Goal: Task Accomplishment & Management: Use online tool/utility

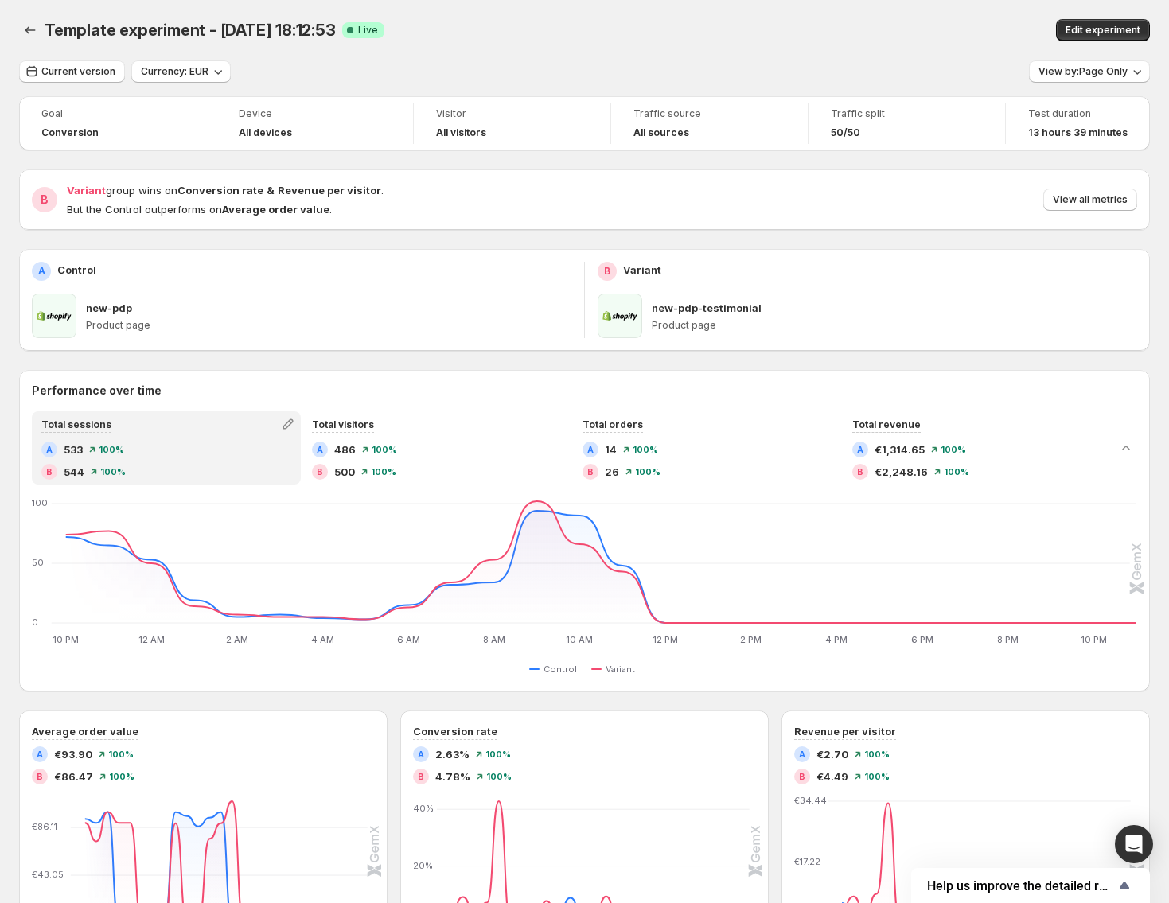
click at [49, 28] on span "Template experiment - [DATE] 18:12:53" at bounding box center [190, 30] width 291 height 19
click at [25, 32] on icon "Back" at bounding box center [30, 30] width 16 height 16
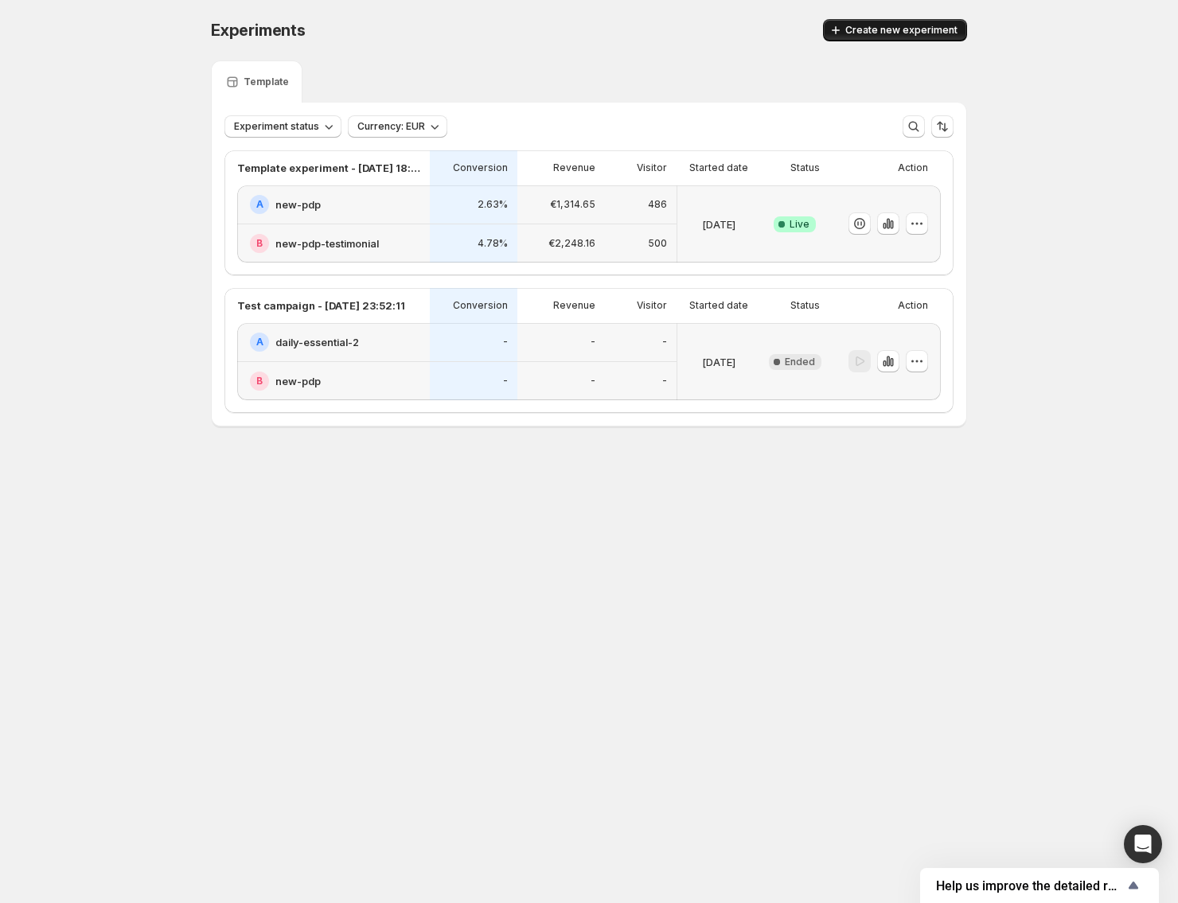
click at [933, 19] on button "Create new experiment" at bounding box center [895, 30] width 144 height 22
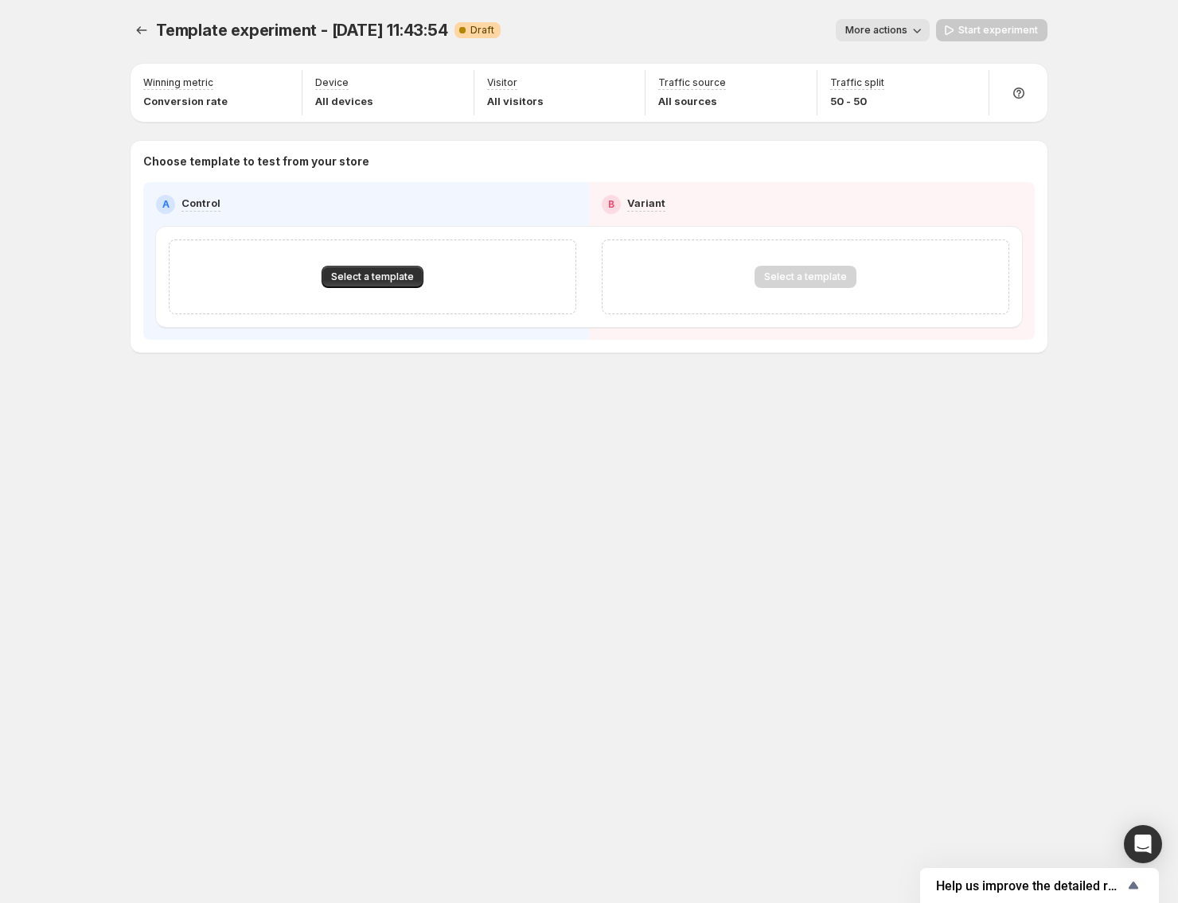
click at [896, 42] on div "Template experiment - Aug 23, 11:43:54. This page is ready Template experiment …" at bounding box center [589, 30] width 917 height 60
click at [900, 14] on div "Template experiment - Aug 23, 11:43:54. This page is ready Template experiment …" at bounding box center [589, 30] width 917 height 60
click at [899, 25] on span "More actions" at bounding box center [876, 30] width 62 height 13
click at [790, 90] on icon "button" at bounding box center [796, 84] width 16 height 16
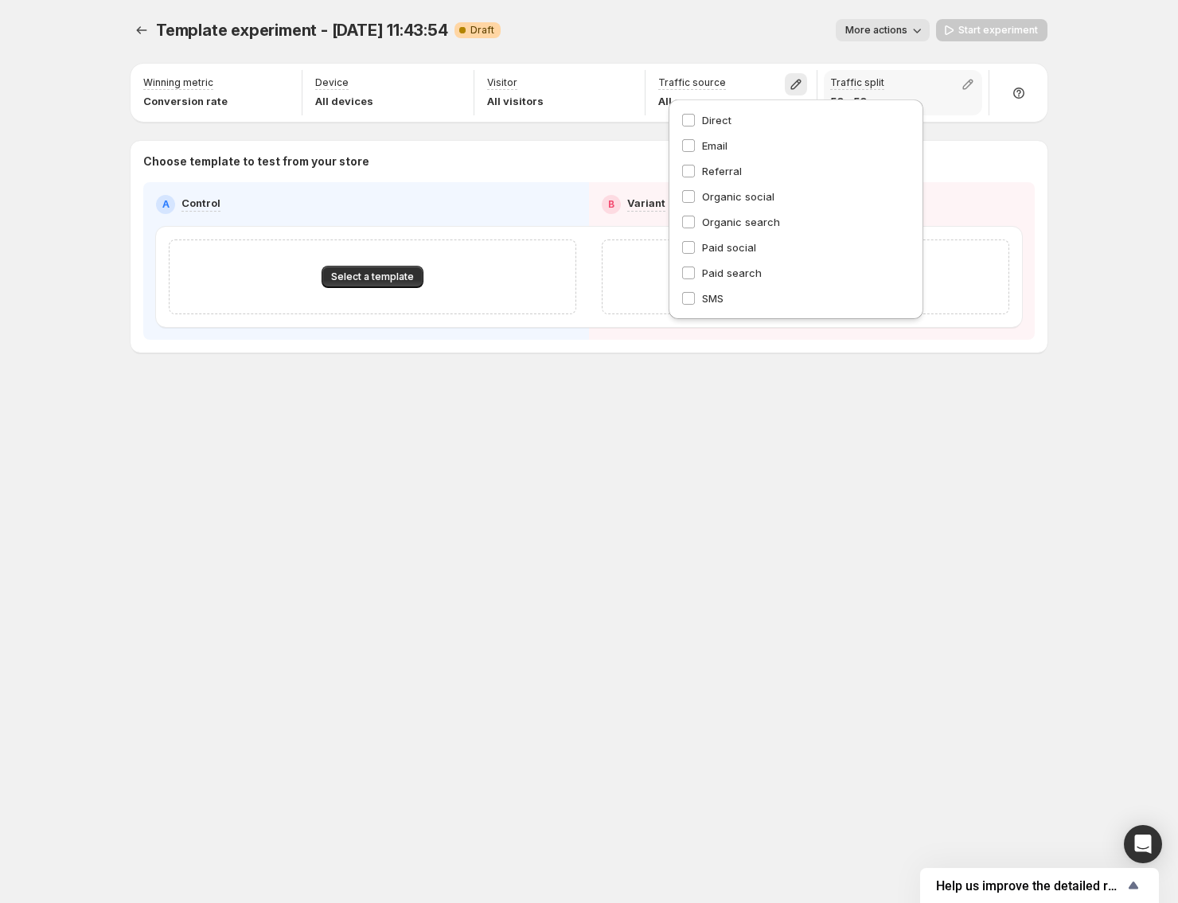
click at [868, 93] on p "50 - 50" at bounding box center [857, 101] width 54 height 16
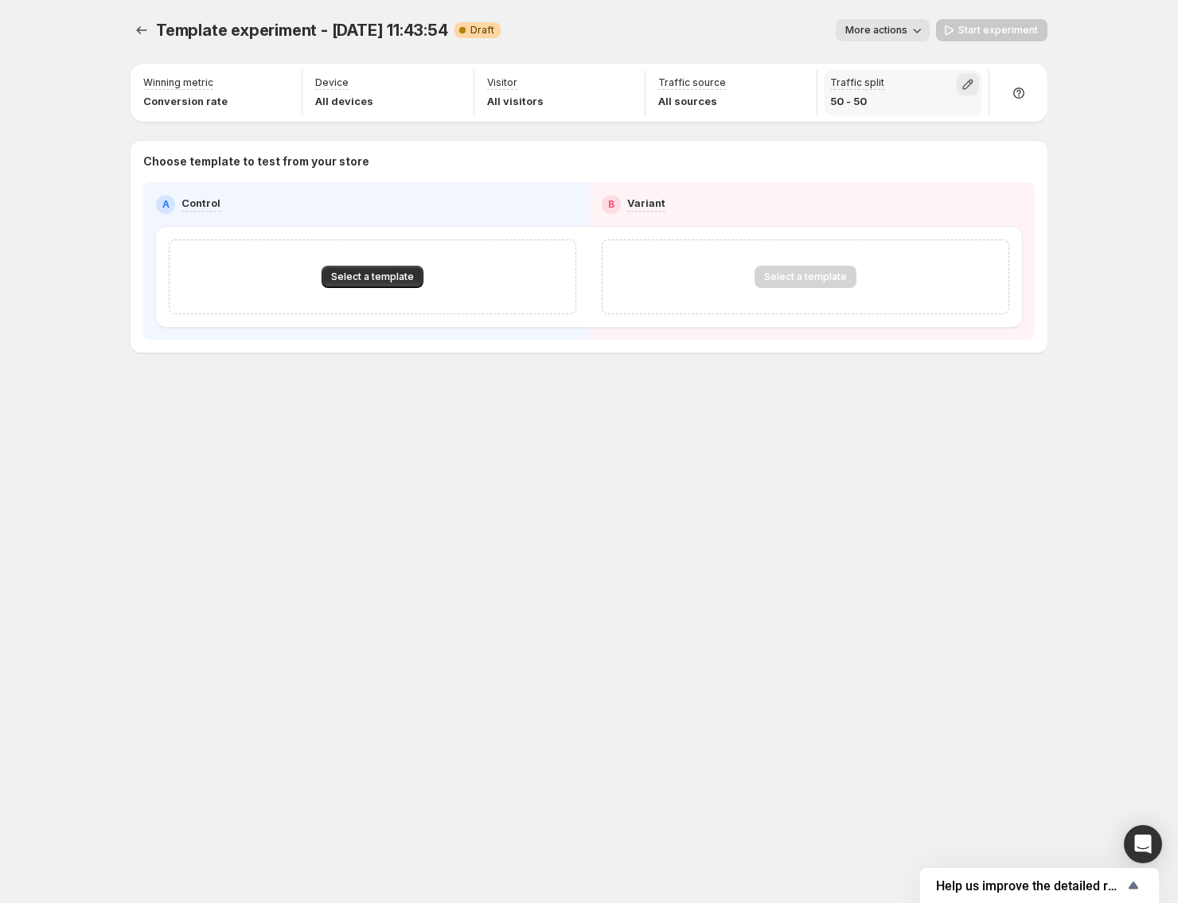
click at [974, 85] on icon "button" at bounding box center [968, 84] width 16 height 16
type input "**"
drag, startPoint x: 960, startPoint y: 119, endPoint x: 968, endPoint y: 126, distance: 10.7
click at [968, 126] on input "range" at bounding box center [967, 118] width 229 height 22
click at [1095, 77] on div "Template experiment - Aug 23, 11:43:54. This page is ready Template experiment …" at bounding box center [589, 451] width 1178 height 903
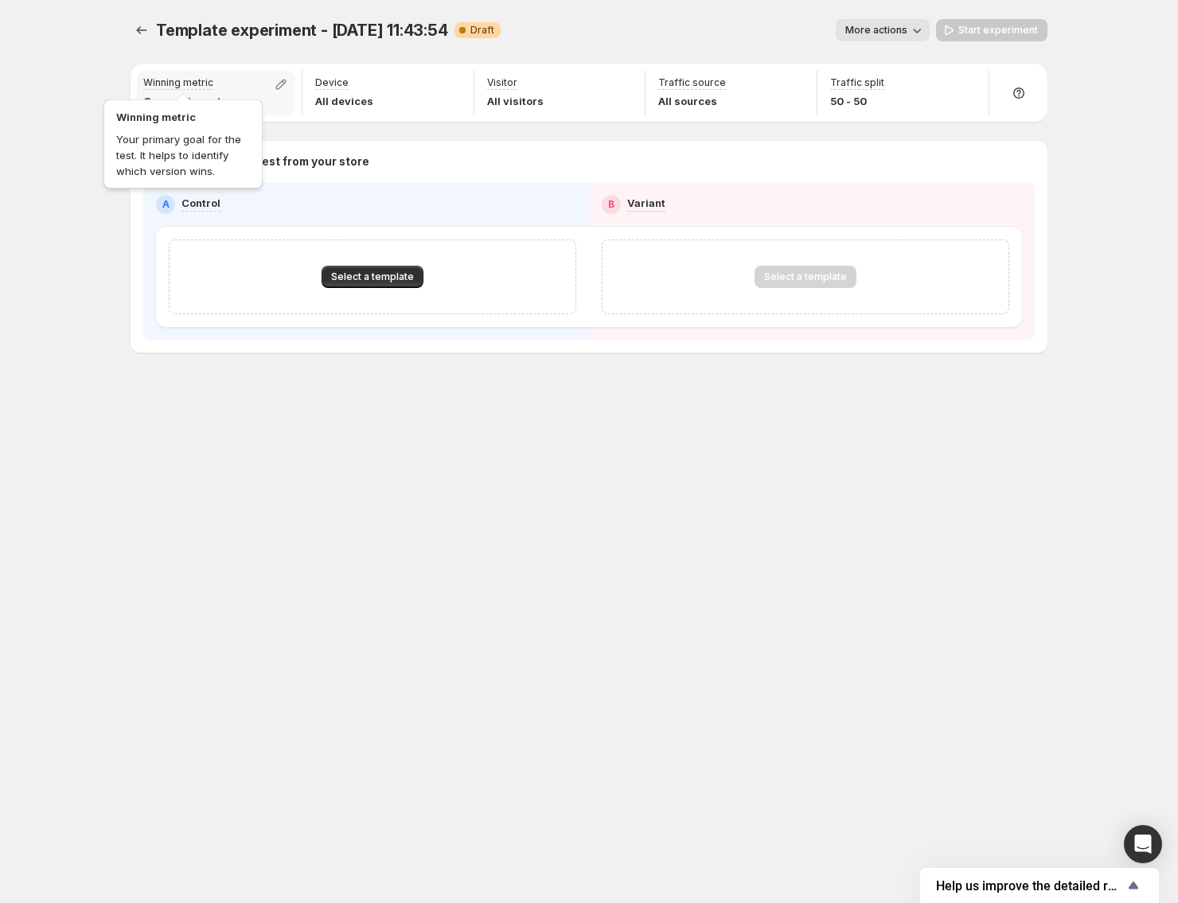
click at [170, 95] on div "Winning metric Your primary goal for the test. It helps to identify which versi…" at bounding box center [183, 141] width 166 height 102
click at [178, 85] on p "Winning metric" at bounding box center [178, 82] width 70 height 13
click at [359, 637] on div "Template experiment - Aug 23, 11:43:54. This page is ready Template experiment …" at bounding box center [588, 451] width 955 height 903
click at [134, 33] on icon "Experiments" at bounding box center [142, 30] width 16 height 16
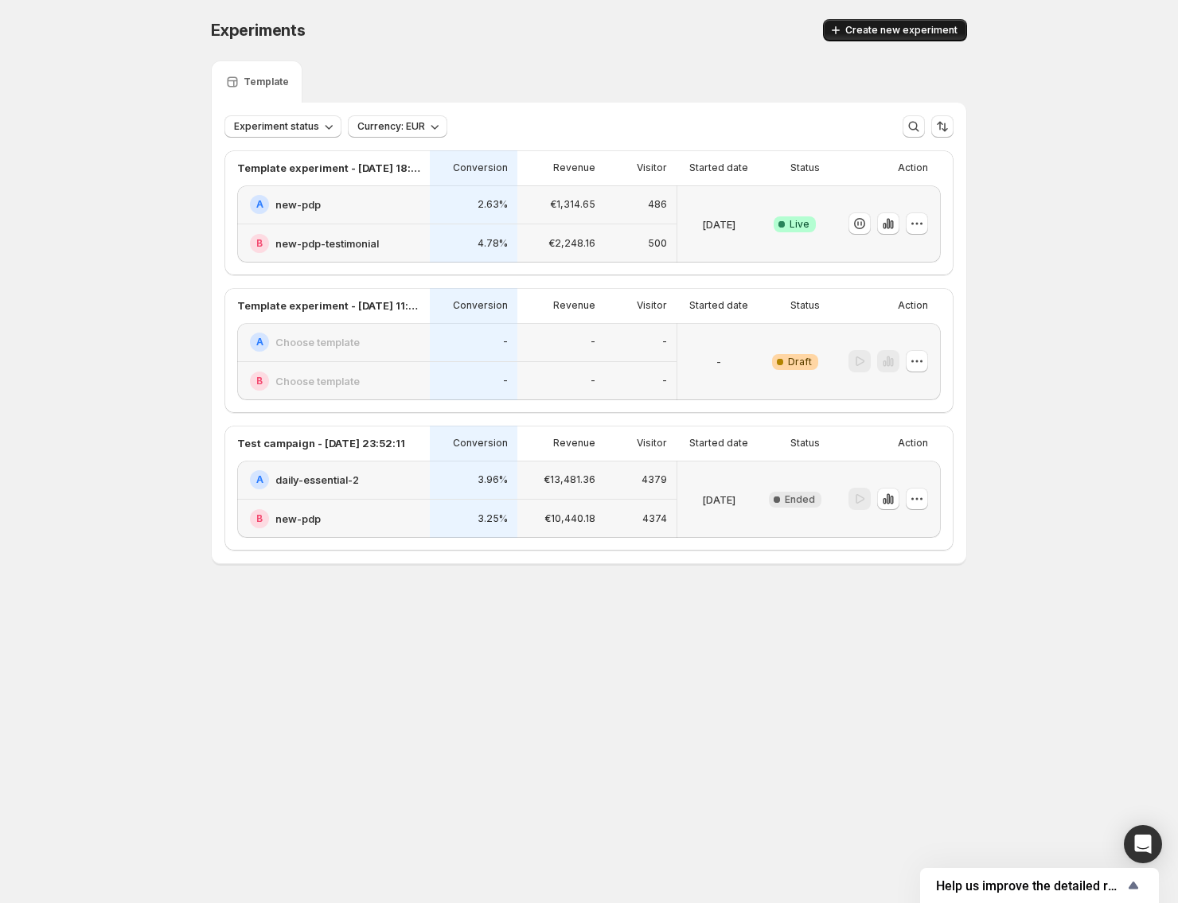
click at [940, 26] on span "Create new experiment" at bounding box center [901, 30] width 112 height 13
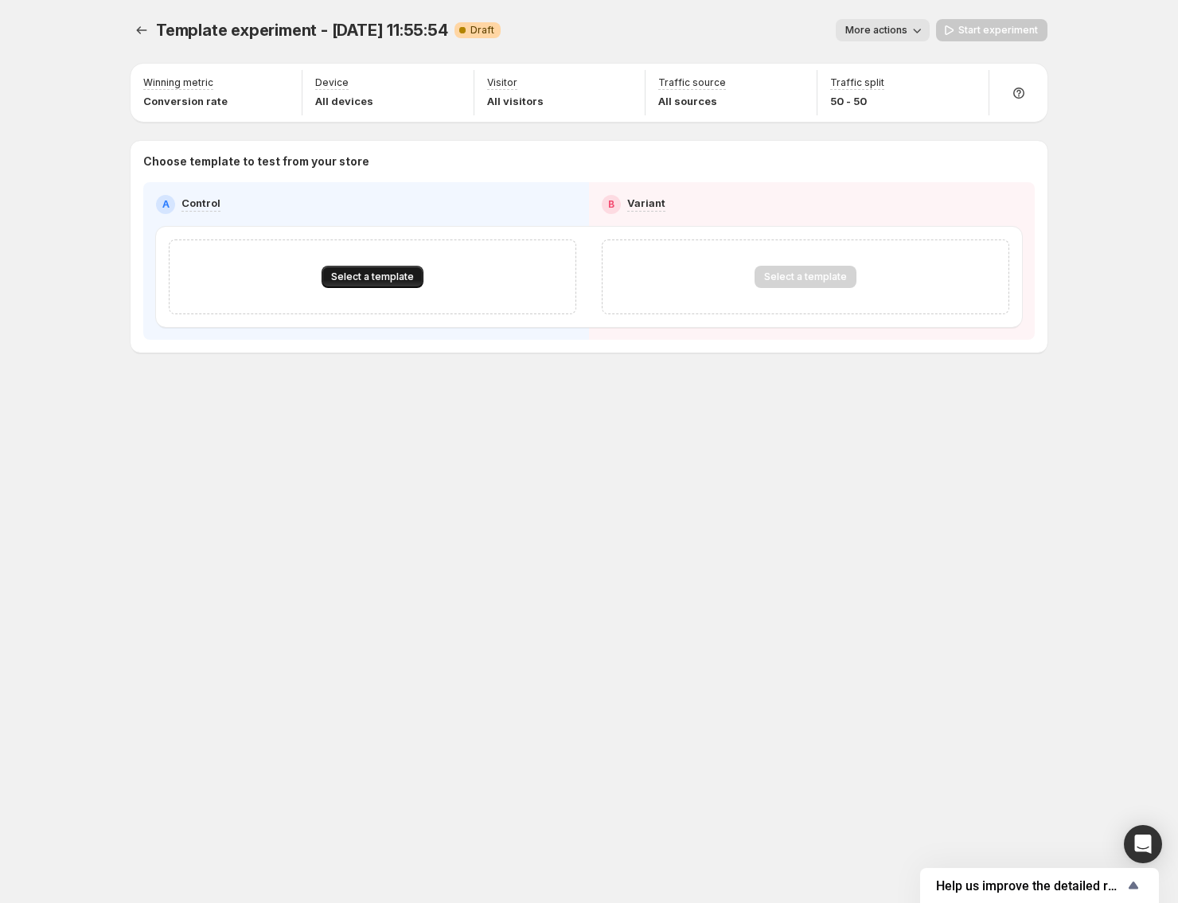
click at [387, 276] on span "Select a template" at bounding box center [372, 277] width 83 height 13
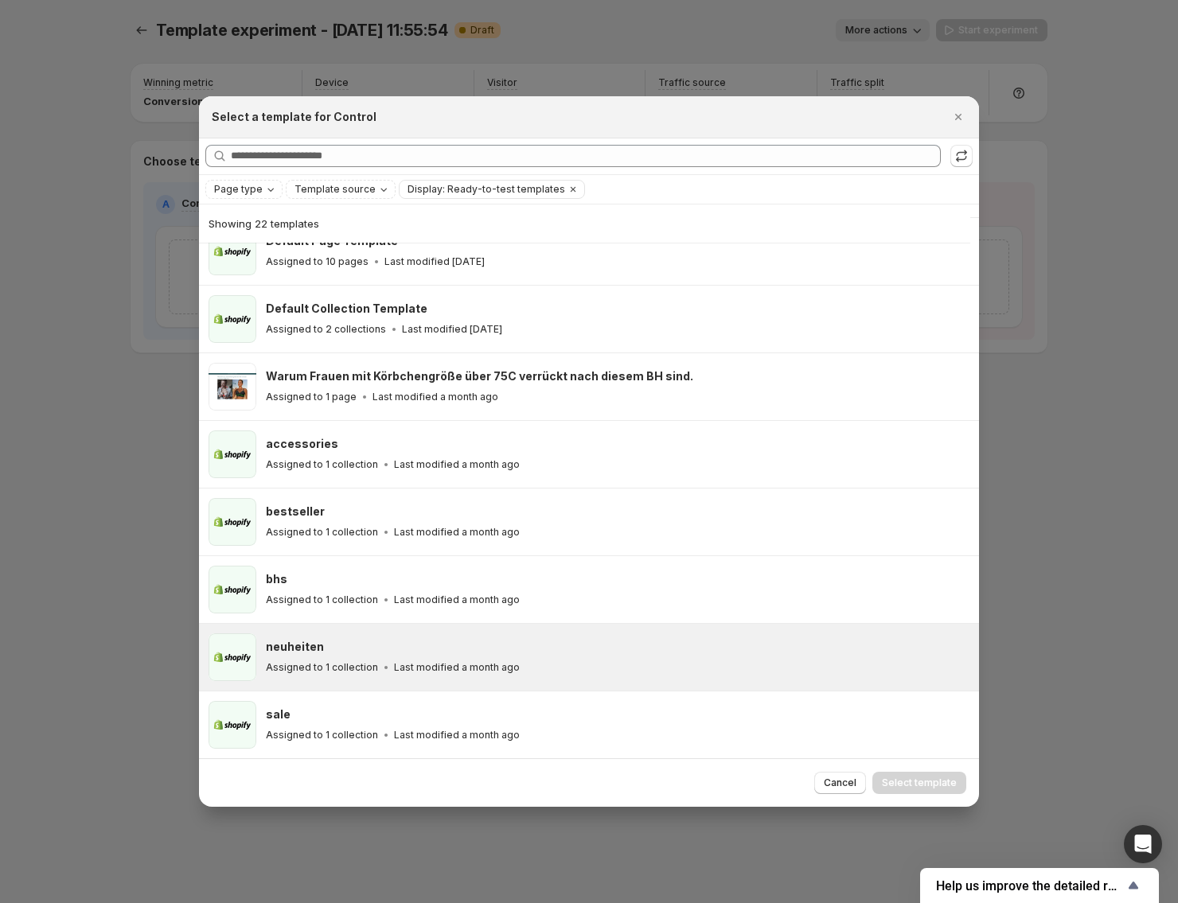
scroll to position [250, 0]
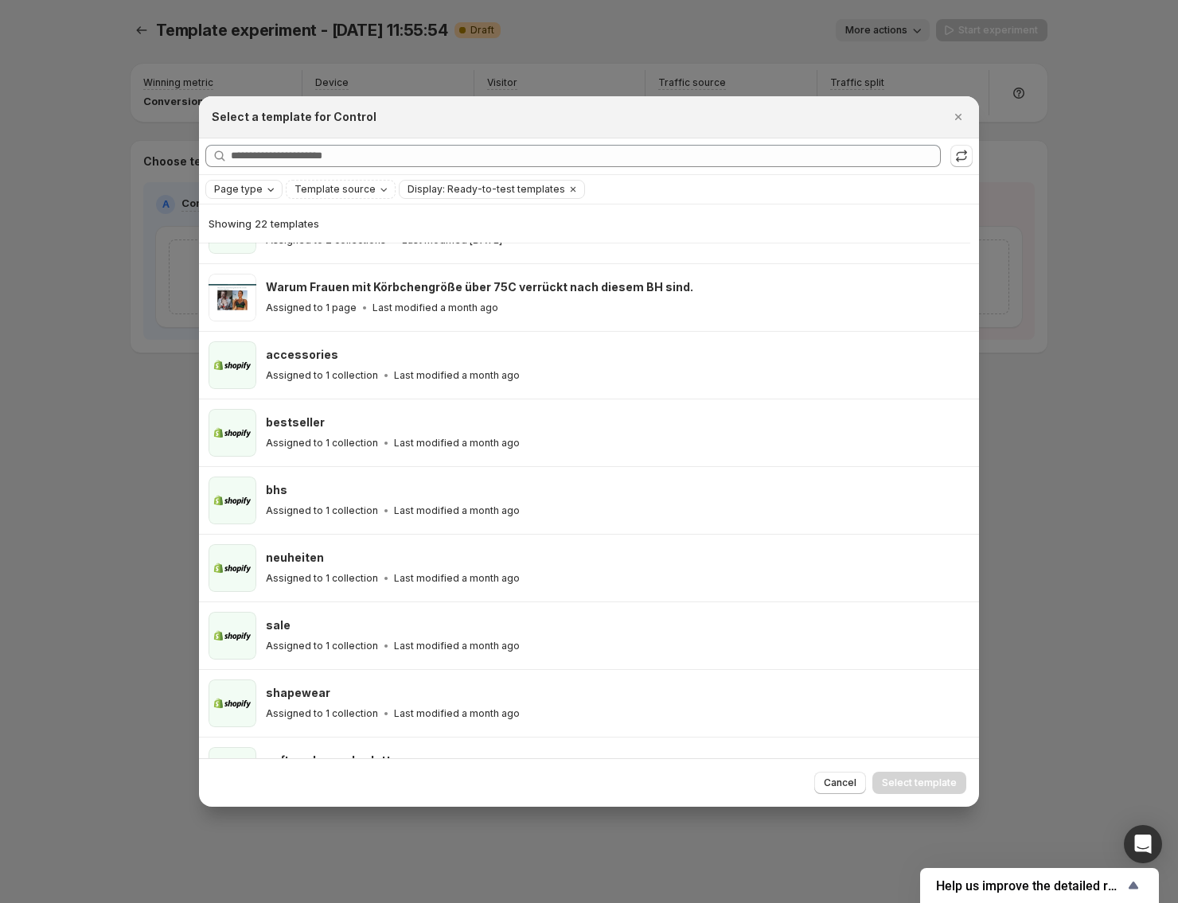
click at [256, 189] on span "Page type" at bounding box center [238, 189] width 49 height 13
click at [271, 256] on span "Product page" at bounding box center [270, 257] width 68 height 13
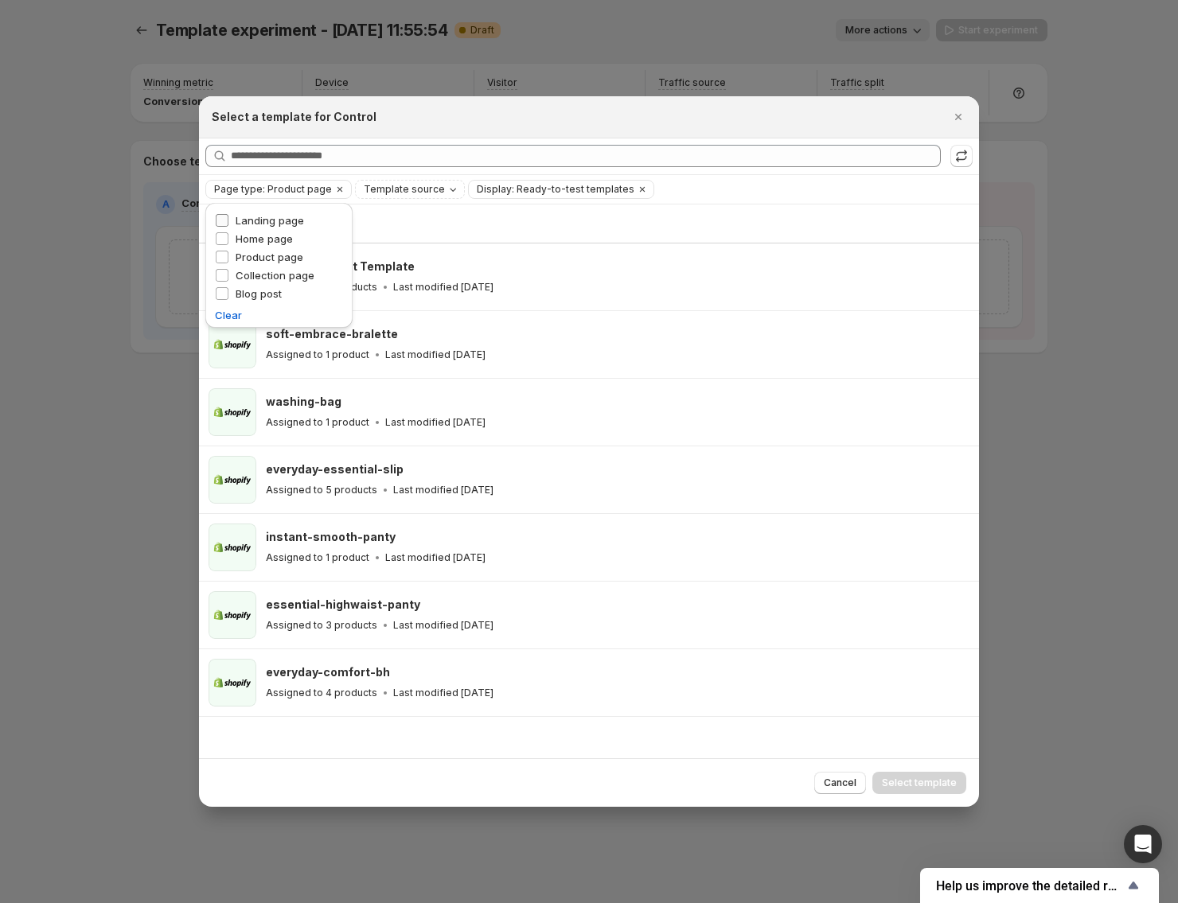
click at [240, 223] on span "Landing page" at bounding box center [270, 220] width 68 height 13
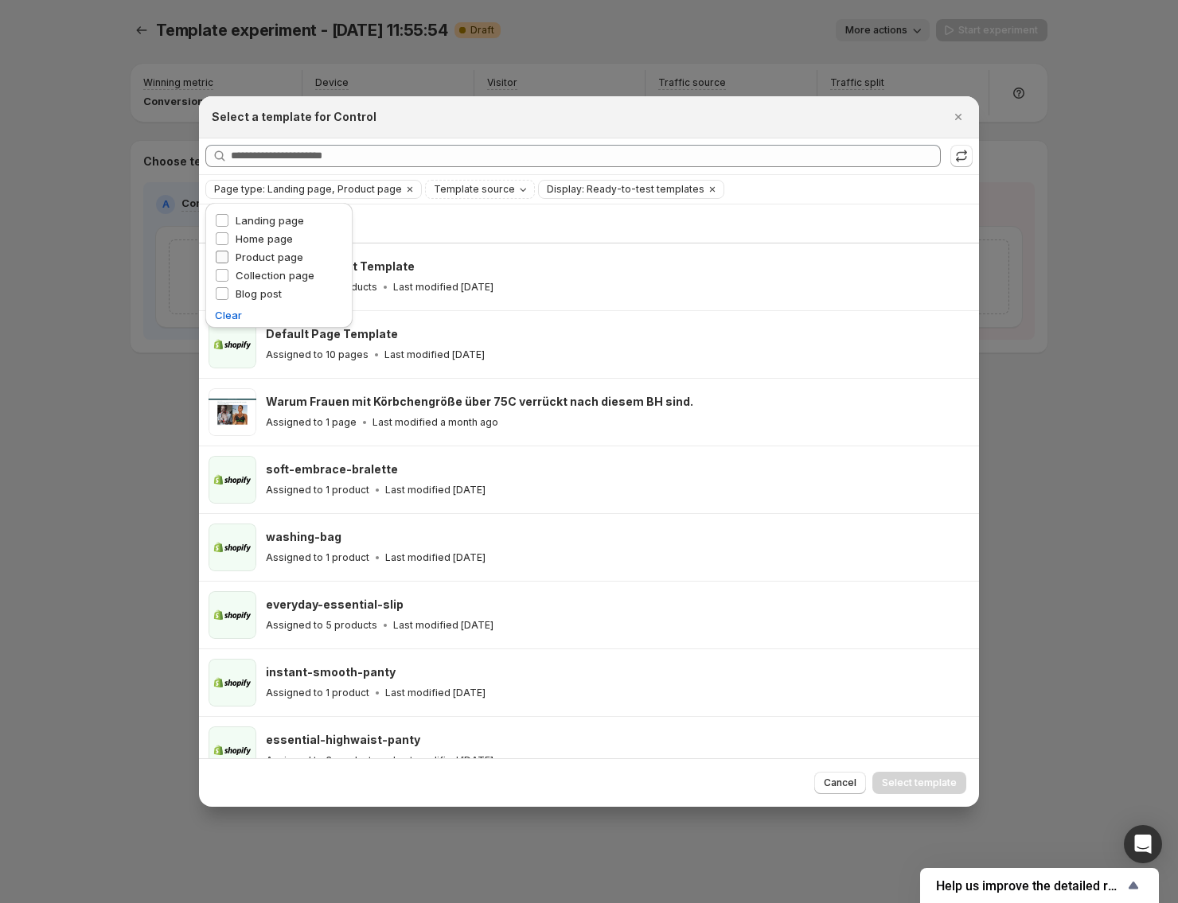
click at [236, 258] on span "Product page" at bounding box center [270, 257] width 68 height 13
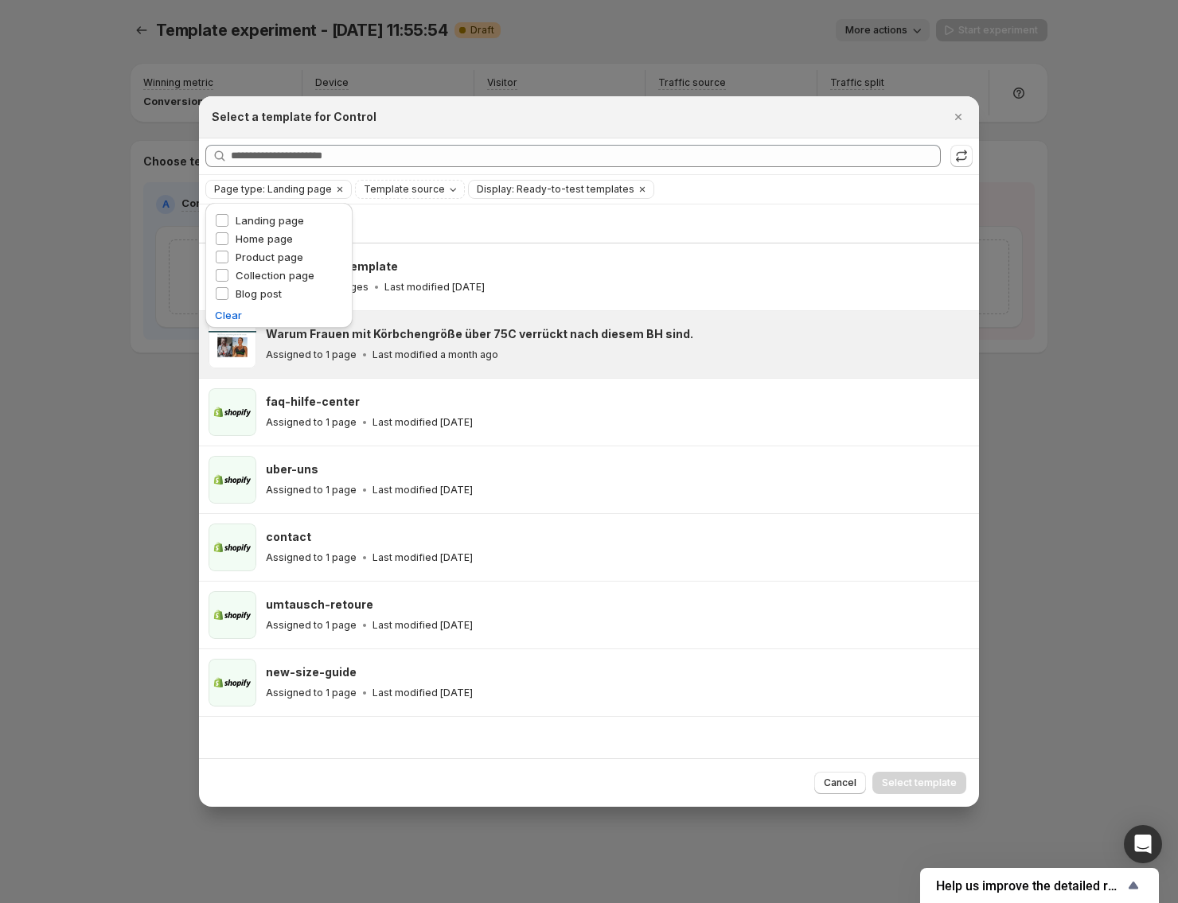
click at [615, 344] on div "Warum Frauen mit Körbchengröße über 75C verrückt nach diesem BH sind. Assigned …" at bounding box center [615, 344] width 699 height 37
click at [568, 353] on div "Assigned to 1 page Last modified a month ago" at bounding box center [615, 355] width 699 height 16
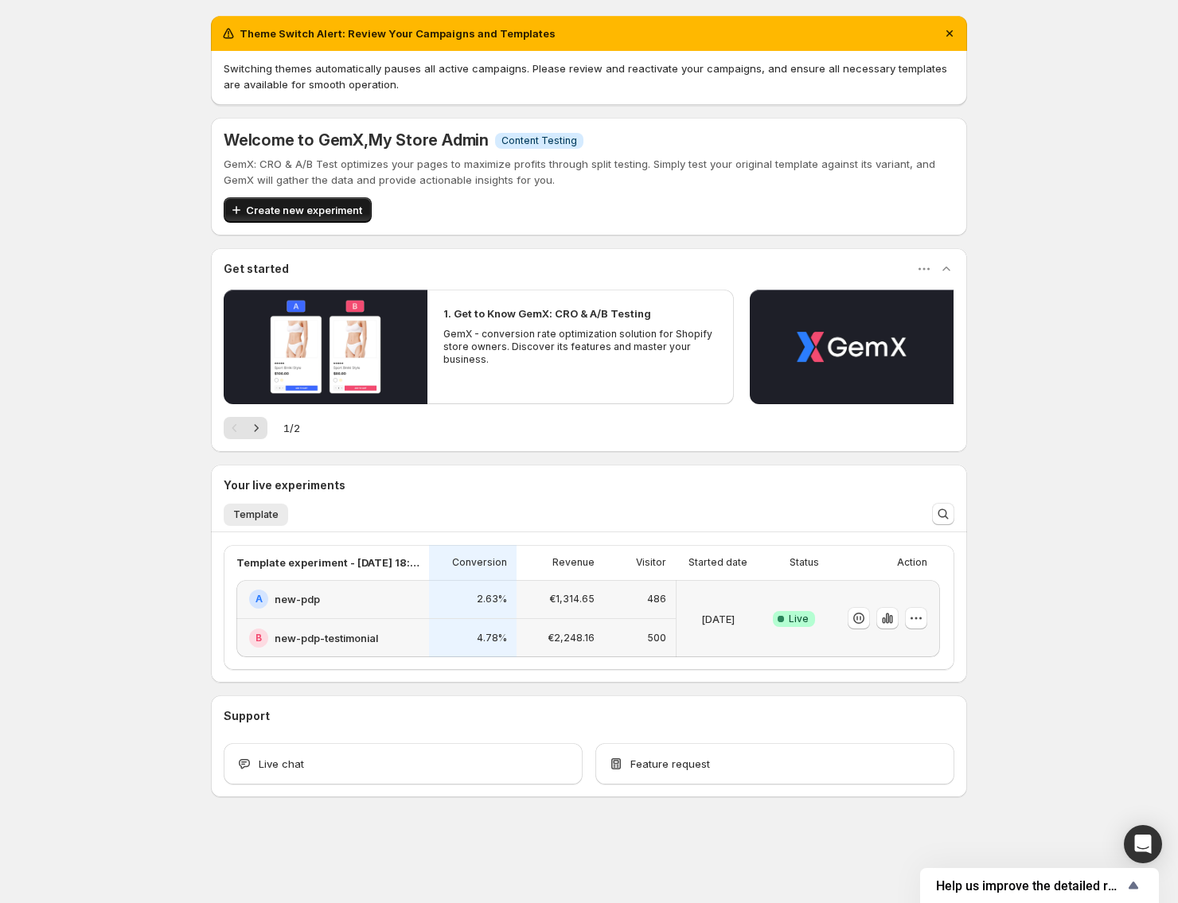
click at [341, 217] on span "Create new experiment" at bounding box center [304, 210] width 116 height 16
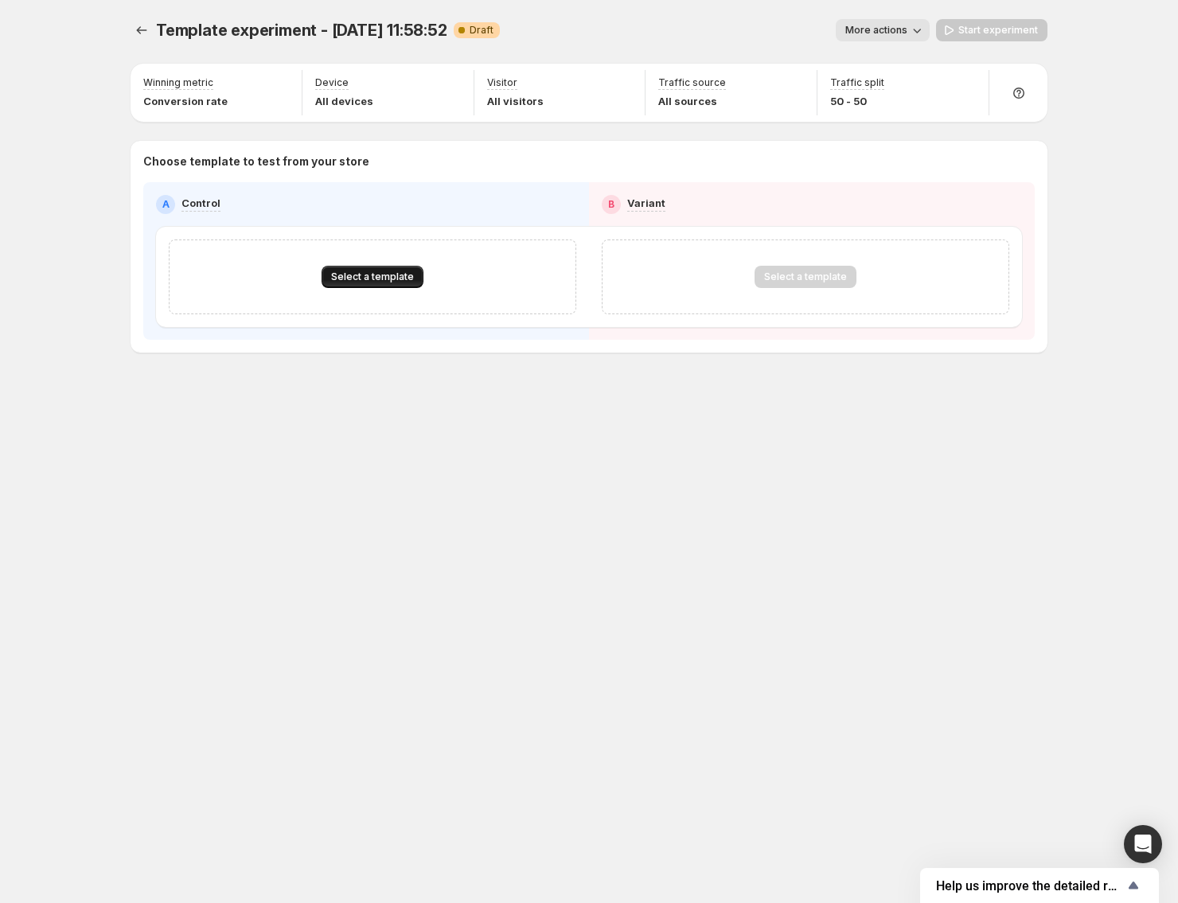
click at [352, 279] on span "Select a template" at bounding box center [372, 277] width 83 height 13
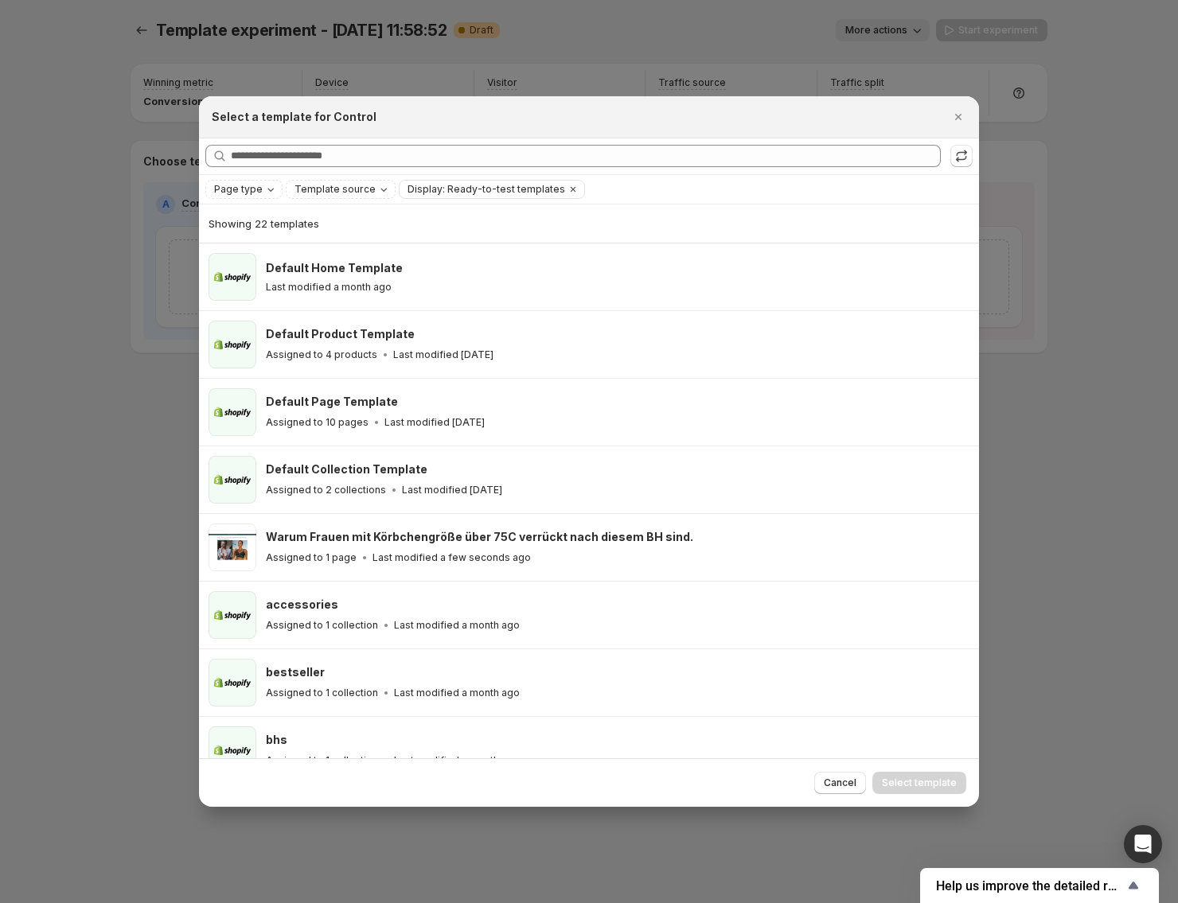
drag, startPoint x: 229, startPoint y: 210, endPoint x: 233, endPoint y: 201, distance: 9.6
click at [229, 210] on div "Showing 22 templates" at bounding box center [589, 224] width 761 height 38
click at [233, 201] on div "Page type Template source Display: Ready-to-test templates Clear all" at bounding box center [589, 189] width 780 height 29
click at [238, 195] on div "Page type" at bounding box center [246, 189] width 66 height 16
click at [258, 249] on span "Product page" at bounding box center [270, 257] width 68 height 16
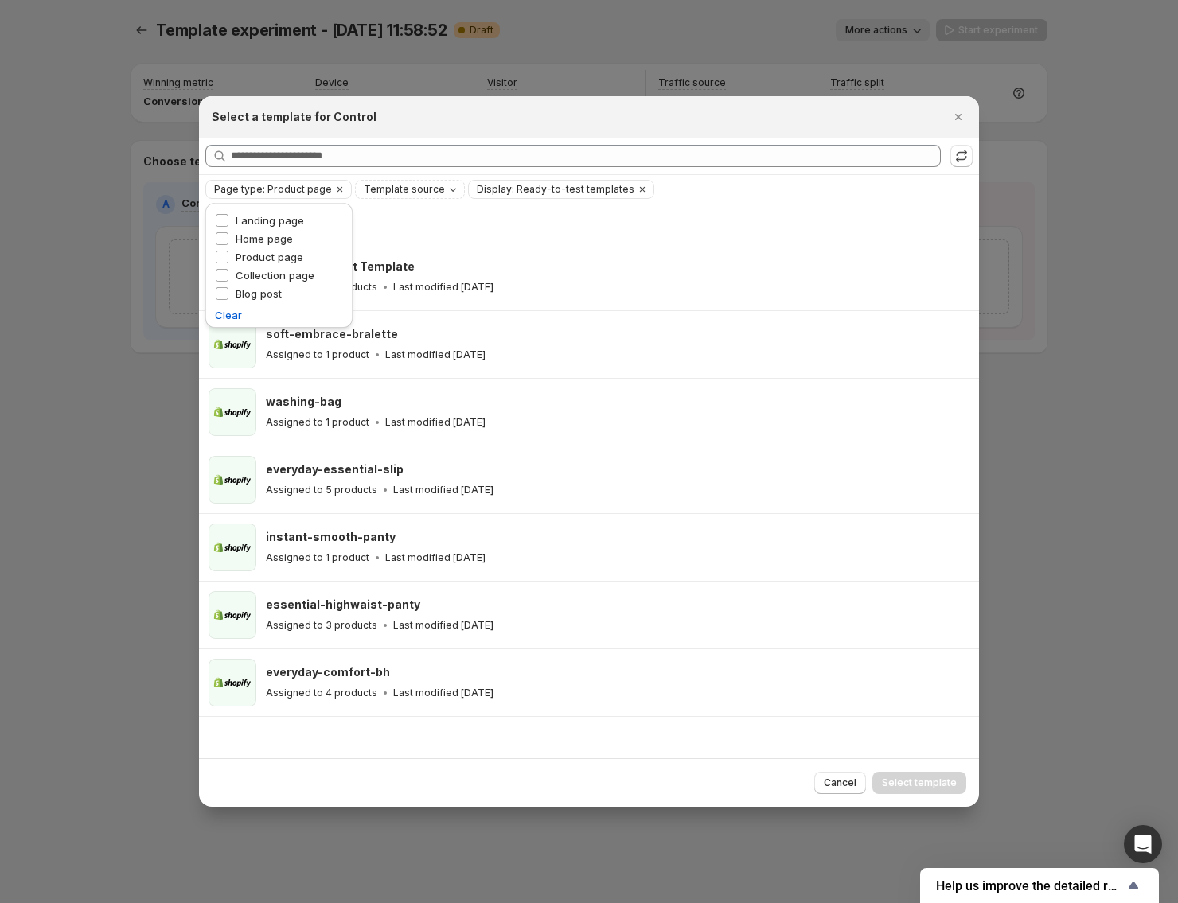
click at [923, 238] on div "Showing 7 templates" at bounding box center [589, 224] width 761 height 38
click at [636, 190] on icon "Clear" at bounding box center [642, 189] width 13 height 13
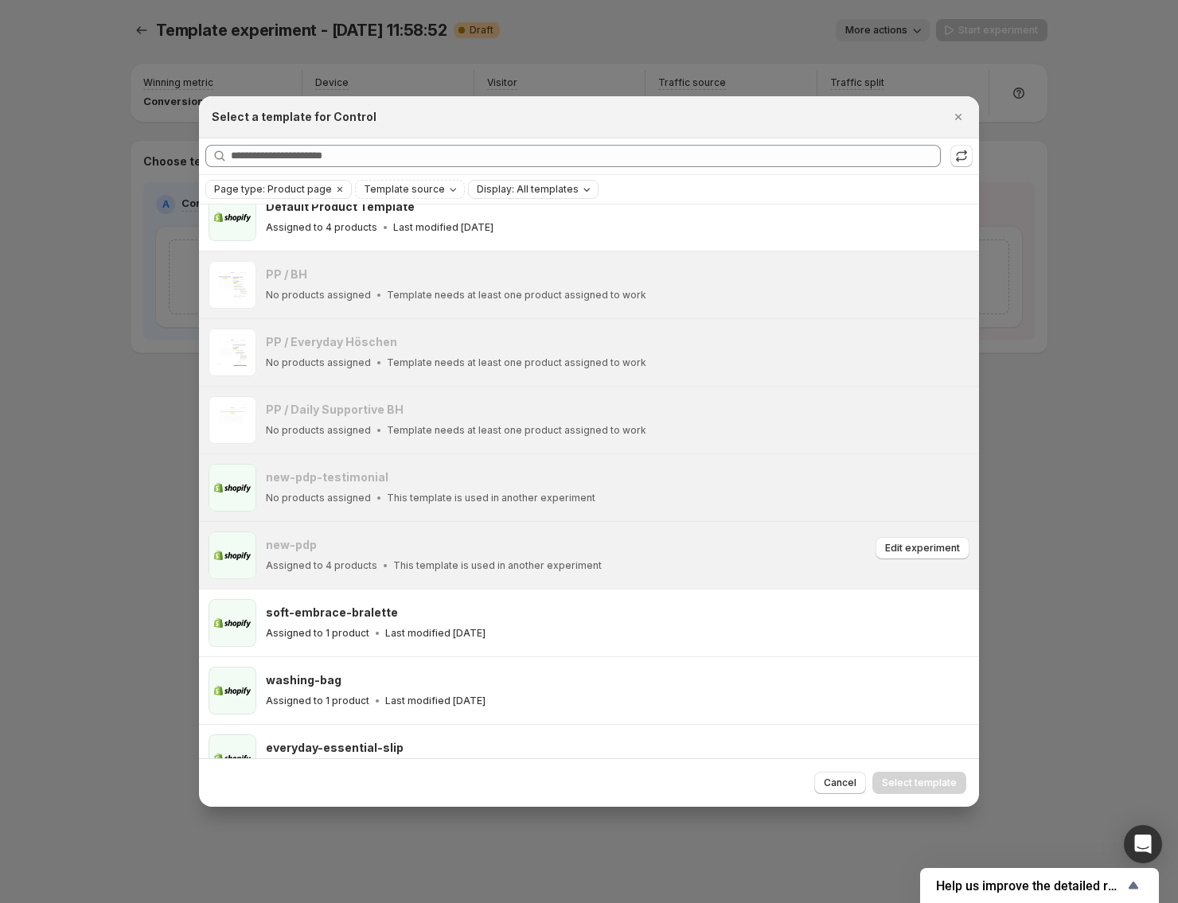
scroll to position [76, 0]
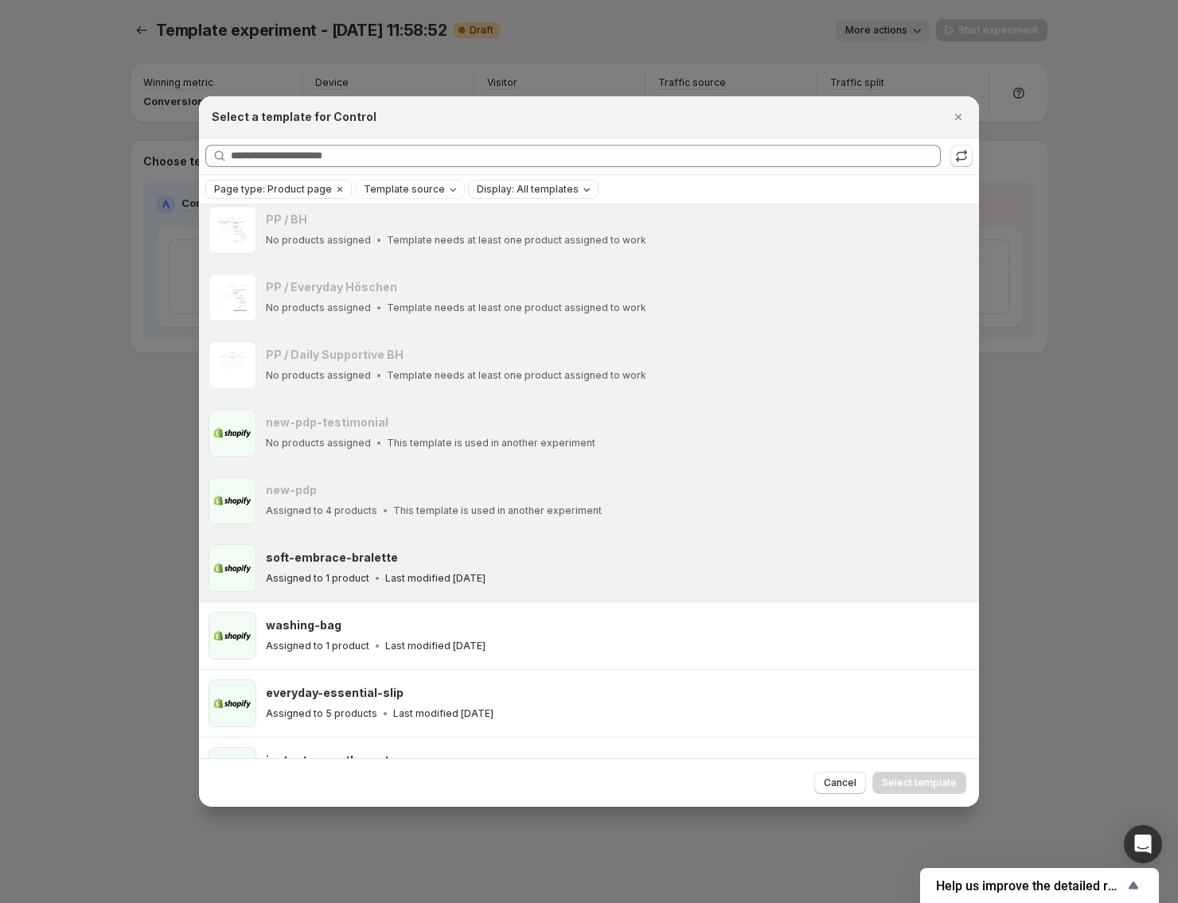
click at [462, 561] on div "soft-embrace-bralette" at bounding box center [615, 558] width 699 height 16
click at [890, 785] on span "Select template" at bounding box center [919, 783] width 75 height 13
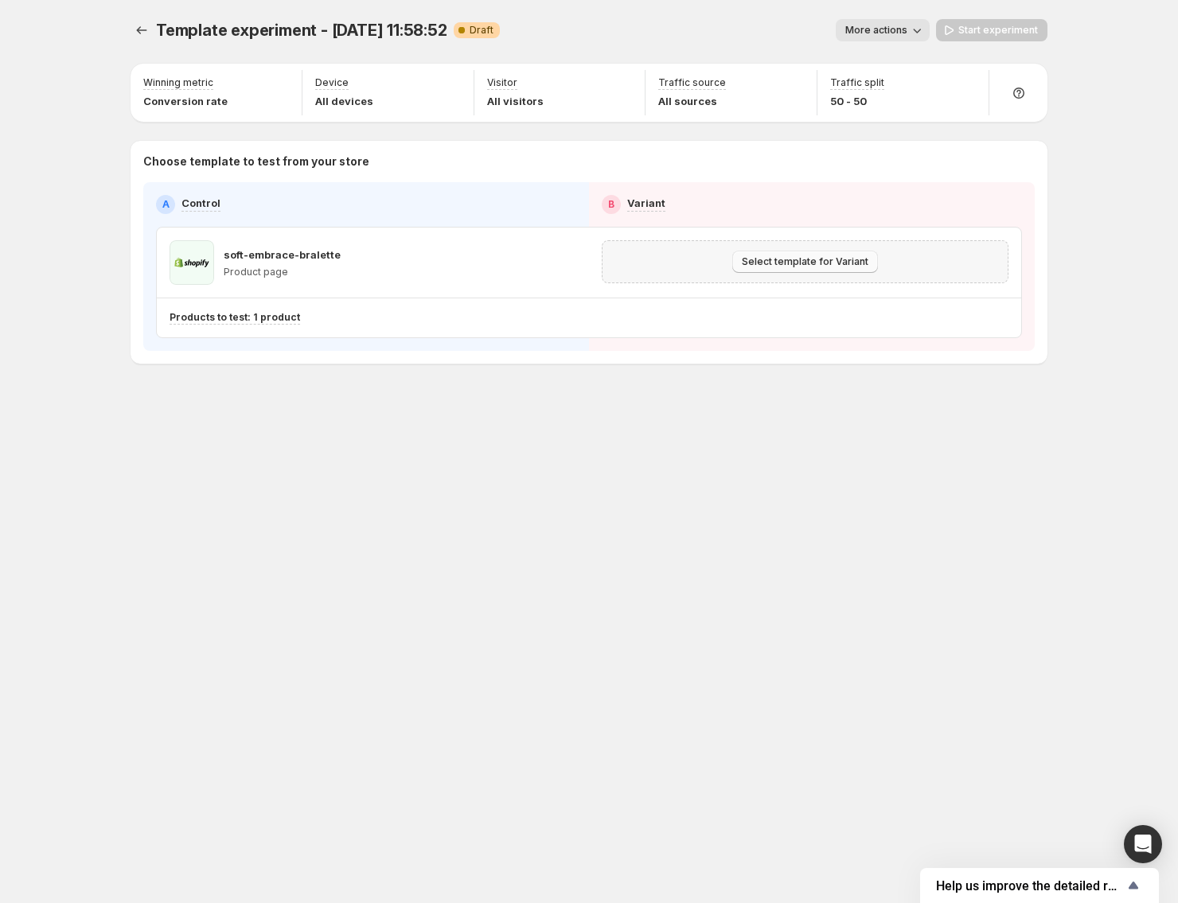
click at [808, 259] on span "Select template for Variant" at bounding box center [805, 262] width 127 height 13
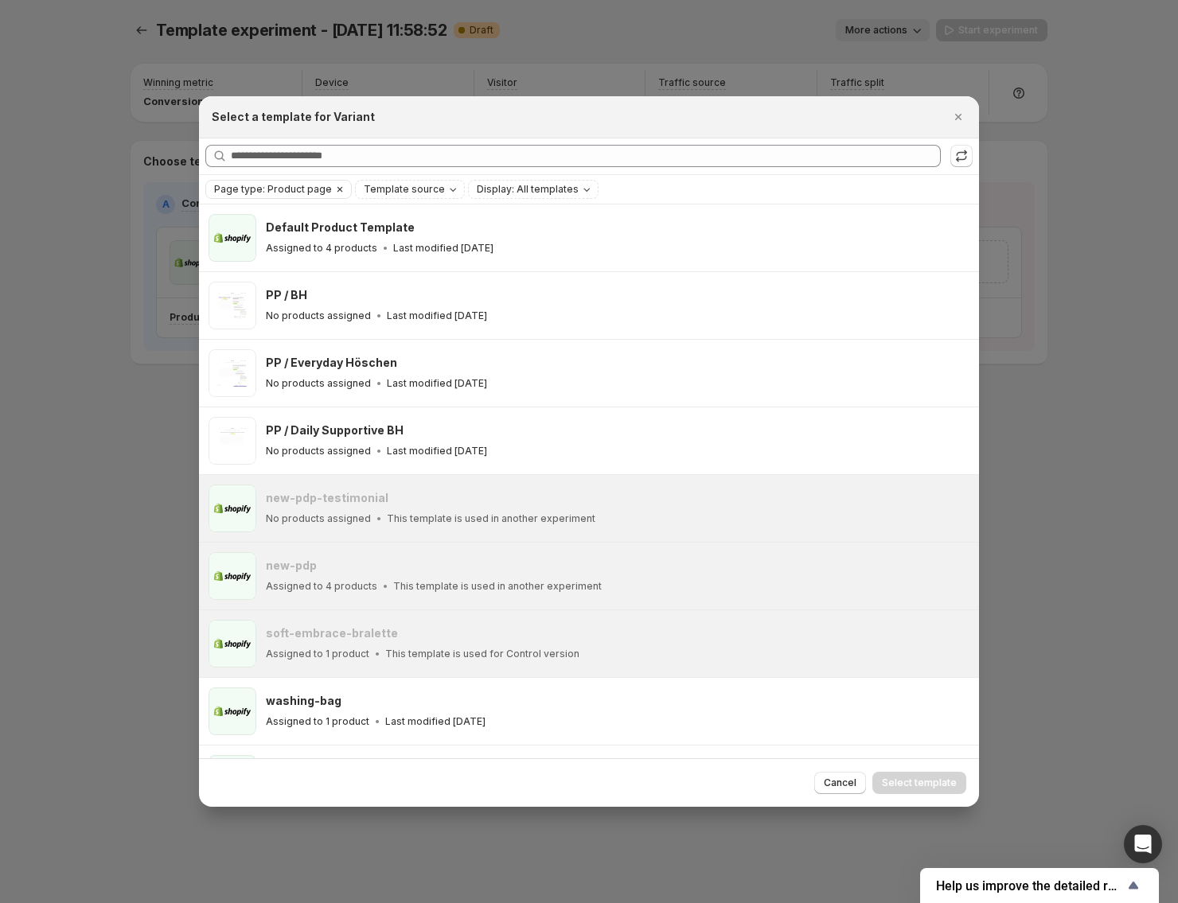
click at [297, 189] on span "Page type: Product page" at bounding box center [273, 189] width 118 height 13
click at [275, 223] on span "Landing page" at bounding box center [270, 220] width 68 height 13
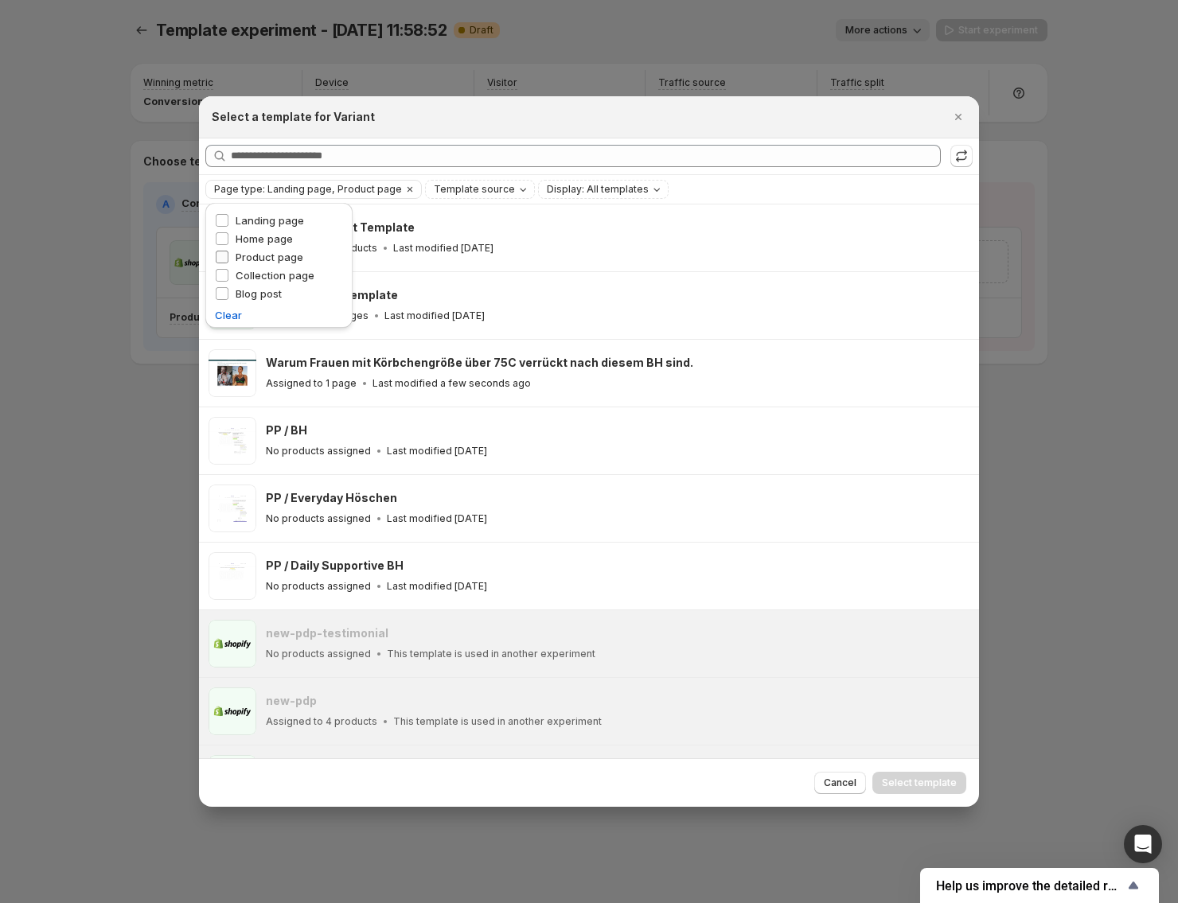
click at [275, 255] on span "Product page" at bounding box center [270, 257] width 68 height 13
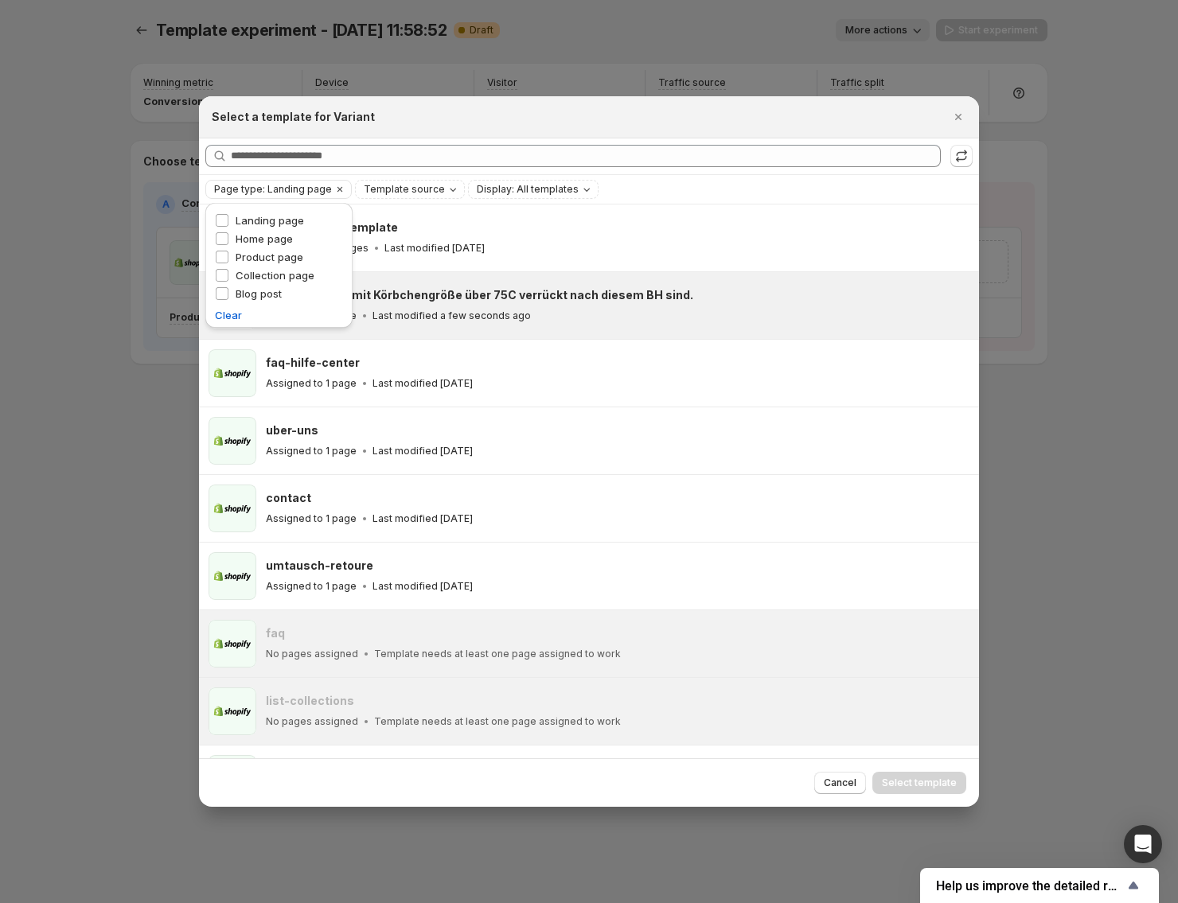
click at [558, 311] on div "Assigned to 1 page Last modified a few seconds ago" at bounding box center [615, 316] width 699 height 16
click at [923, 781] on span "Select template" at bounding box center [919, 783] width 75 height 13
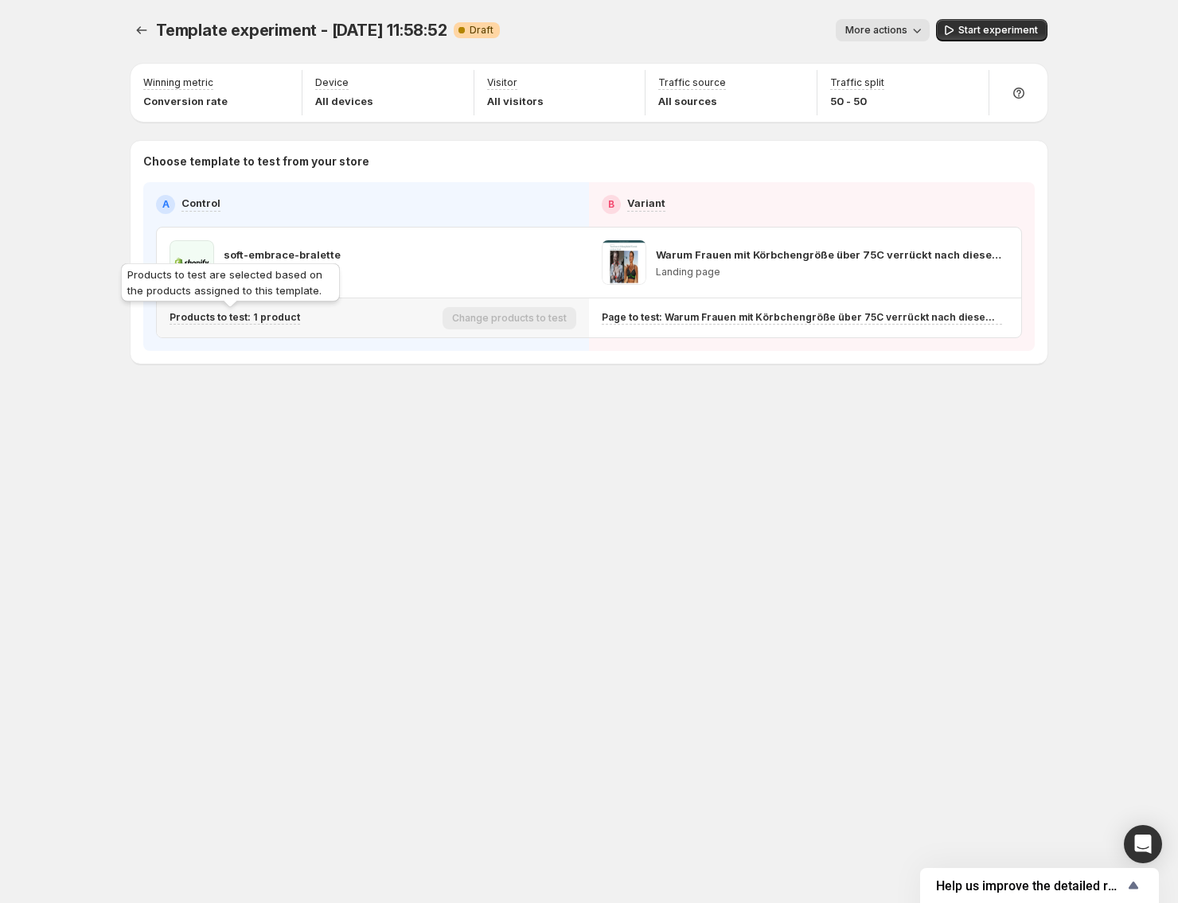
click at [290, 315] on p "Products to test: 1 product" at bounding box center [235, 317] width 131 height 13
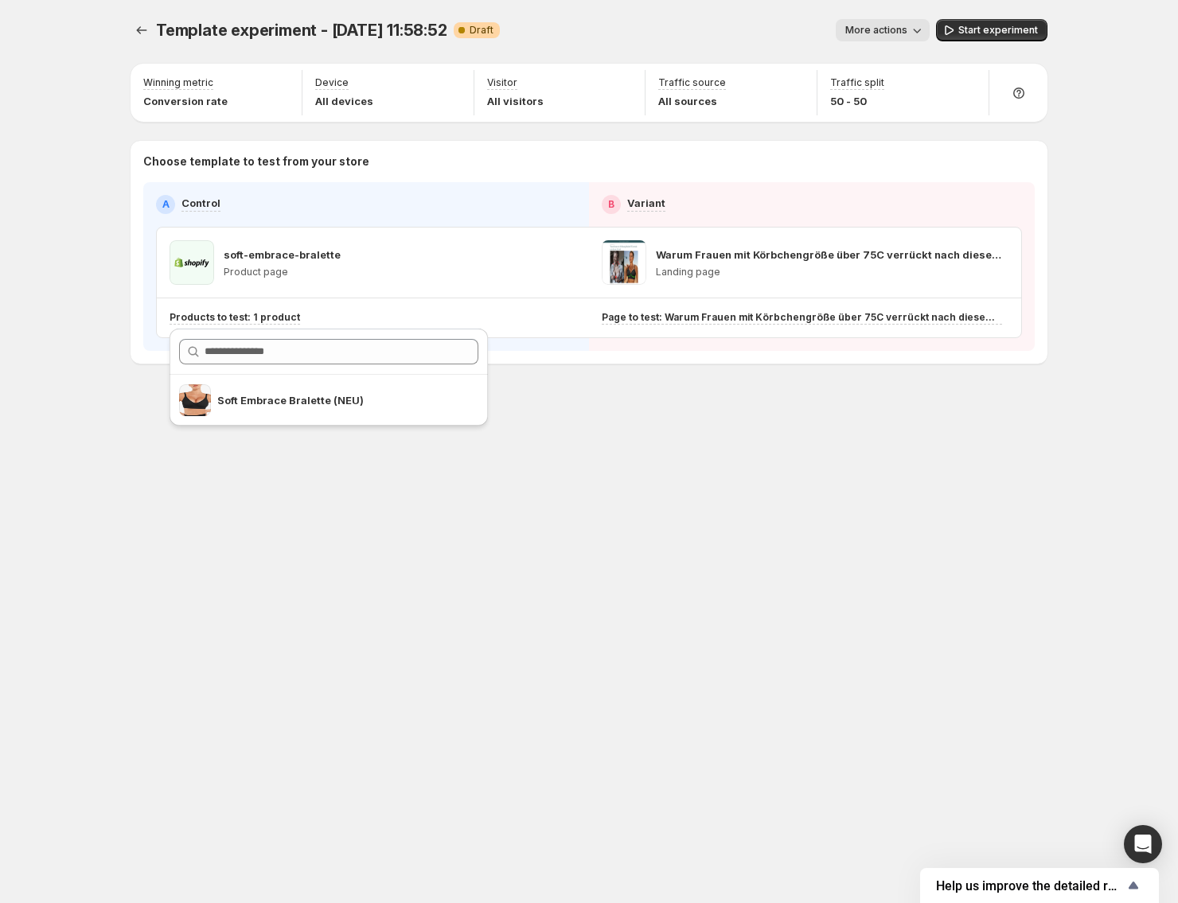
click at [501, 501] on div "Template experiment - Aug 23, 11:58:52. This page is ready Template experiment …" at bounding box center [588, 451] width 955 height 903
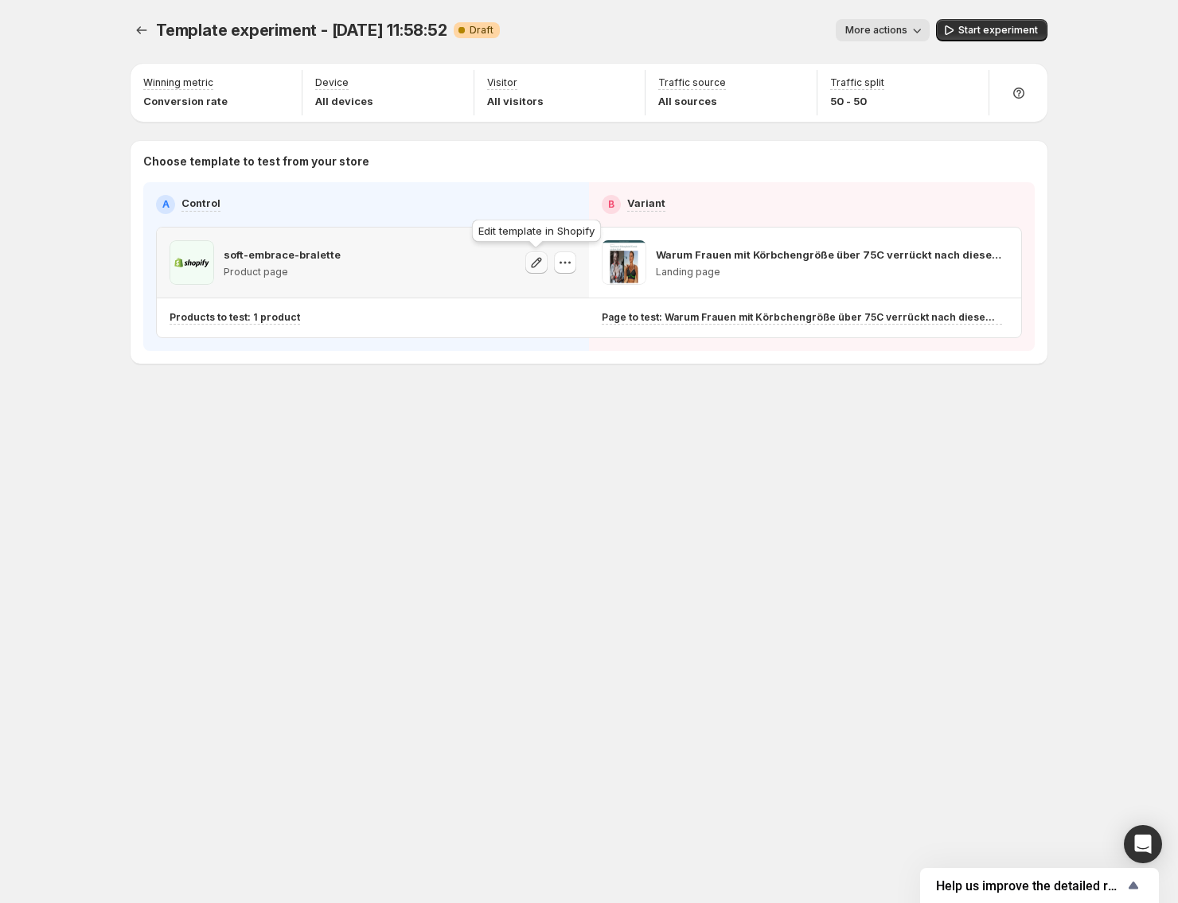
click at [542, 267] on icon "button" at bounding box center [537, 263] width 16 height 16
click at [898, 19] on button "More actions" at bounding box center [883, 30] width 94 height 22
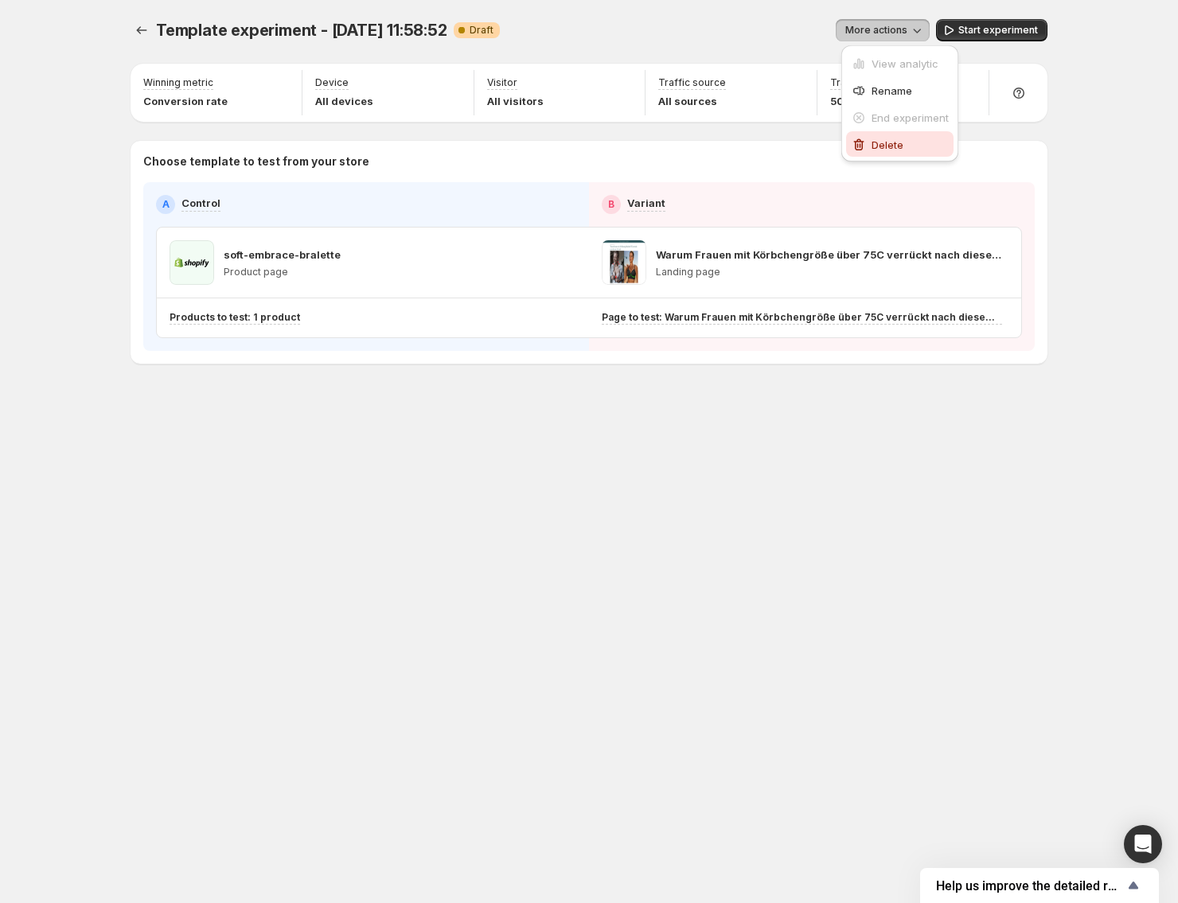
click at [897, 139] on span "Delete" at bounding box center [888, 145] width 32 height 13
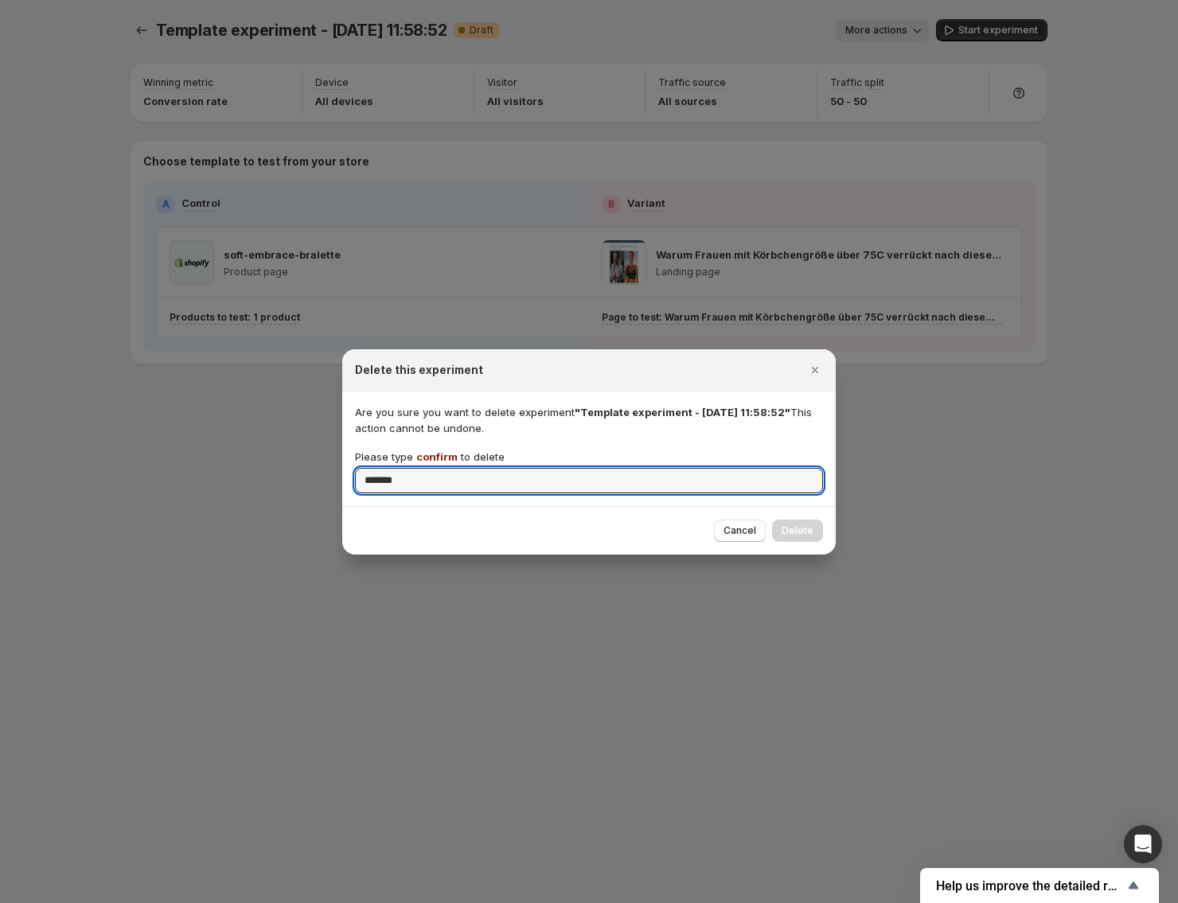
type input "*******"
